Goal: Book appointment/travel/reservation

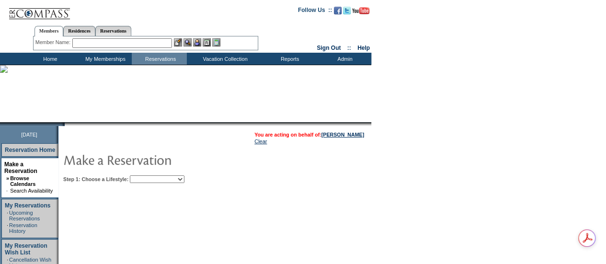
click at [155, 182] on select "Beach Leisure Metropolitan Mountain OIAL for Adventure OIAL for Couples OIAL fo…" at bounding box center [157, 179] width 55 height 8
select select "Mountain"
click at [146, 175] on select "Beach Leisure Metropolitan Mountain OIAL for Adventure OIAL for Couples OIAL fo…" at bounding box center [157, 179] width 55 height 8
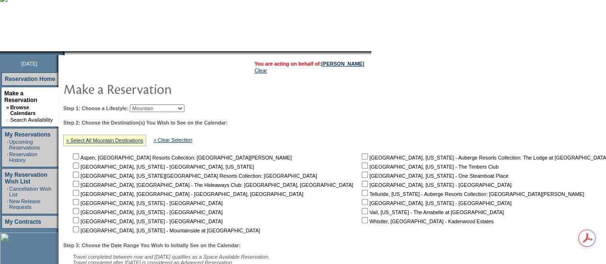
scroll to position [191, 0]
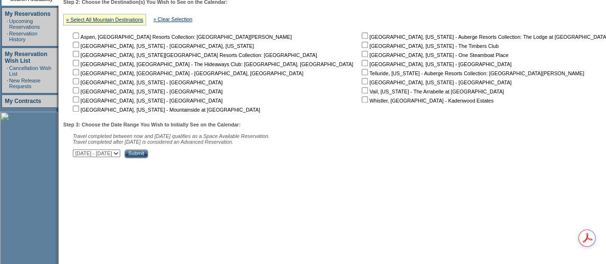
click at [120, 156] on select "[DATE] - [DATE] [DATE] - [DATE] [DATE] - [DATE] [DATE] - [DATE] [DATE] - [DATE]…" at bounding box center [96, 153] width 47 height 8
select select "[DATE]|[DATE]"
click at [78, 151] on select "[DATE] - [DATE] [DATE] - [DATE] [DATE] - [DATE] [DATE] - [DATE] [DATE] - [DATE]…" at bounding box center [96, 153] width 47 height 8
click at [218, 164] on td "You are acting on behalf of: [PERSON_NAME] Clear Step 1: Choose a Lifestyle: Be…" at bounding box center [337, 108] width 558 height 349
click at [148, 157] on input "Submit" at bounding box center [135, 153] width 23 height 9
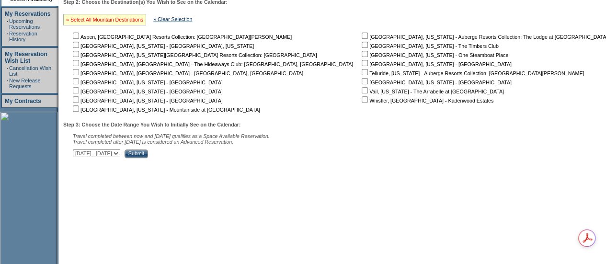
click at [88, 20] on link "» Select All Mountain Destinations" at bounding box center [104, 20] width 77 height 6
checkbox input "true"
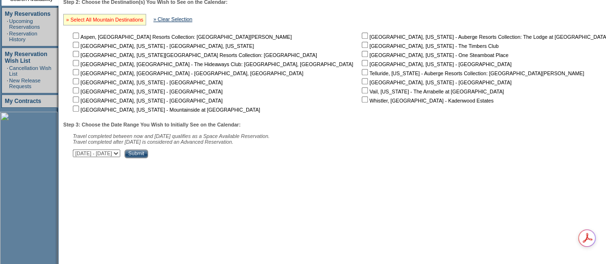
checkbox input "true"
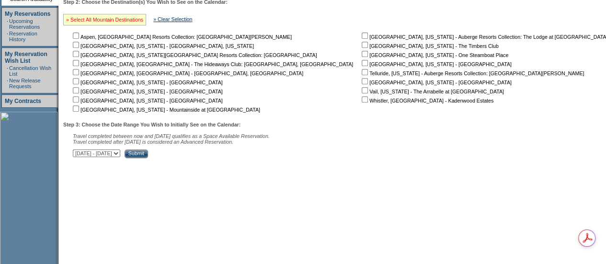
checkbox input "true"
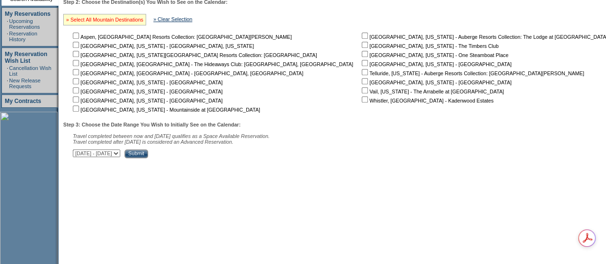
checkbox input "true"
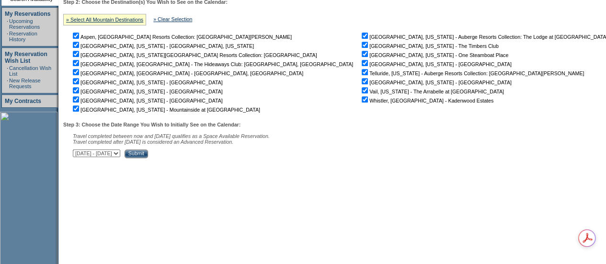
click at [148, 151] on input "Submit" at bounding box center [135, 153] width 23 height 9
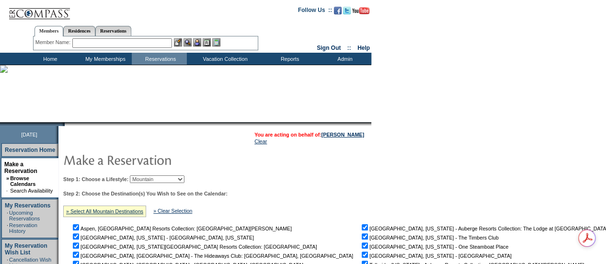
click at [116, 41] on input "text" at bounding box center [122, 43] width 100 height 10
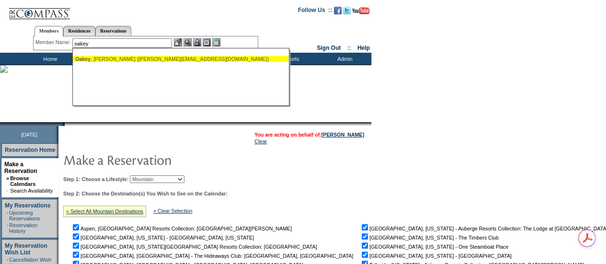
click at [111, 57] on div "Oakey , Jerome (j.w.oakey@att.net)" at bounding box center [180, 59] width 211 height 6
type input "Oakey, Jerome (j.w.oakey@att.net)"
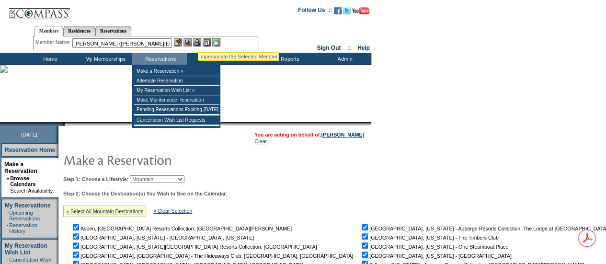
click at [198, 41] on img at bounding box center [197, 42] width 8 height 8
click at [191, 43] on img at bounding box center [187, 42] width 8 height 8
